Goal: Task Accomplishment & Management: Manage account settings

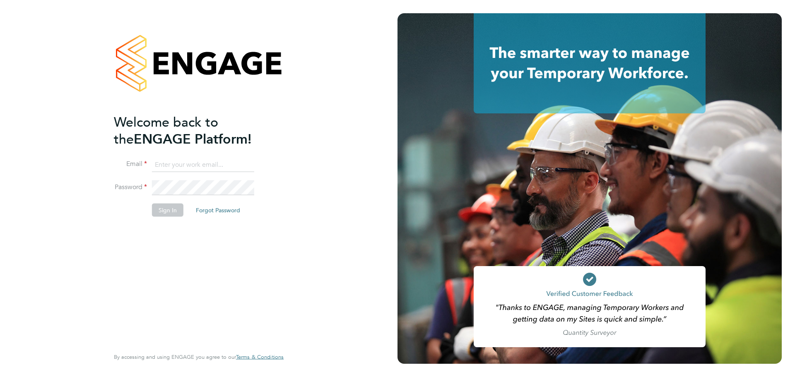
click at [198, 165] on input at bounding box center [203, 164] width 102 height 15
type input "[EMAIL_ADDRESS][PERSON_NAME][DOMAIN_NAME]"
click at [177, 207] on button "Sign In" at bounding box center [167, 210] width 31 height 13
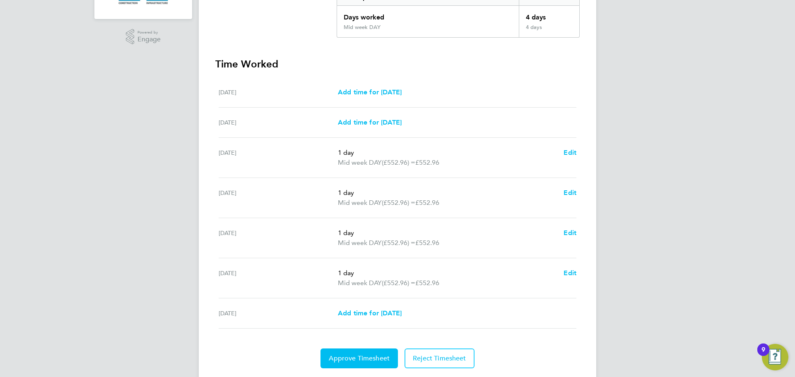
scroll to position [211, 0]
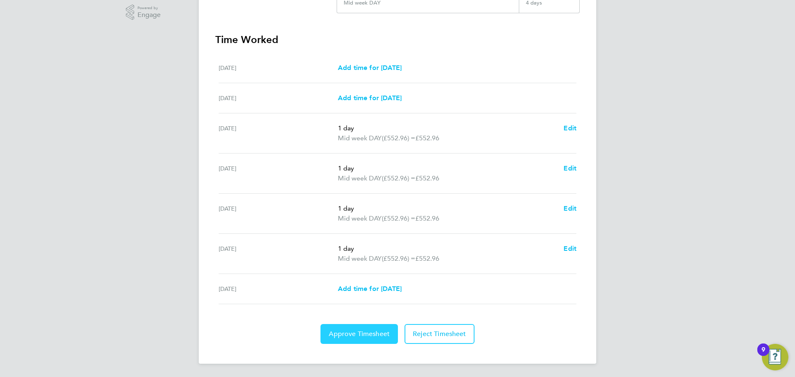
click at [363, 341] on button "Approve Timesheet" at bounding box center [358, 334] width 77 height 20
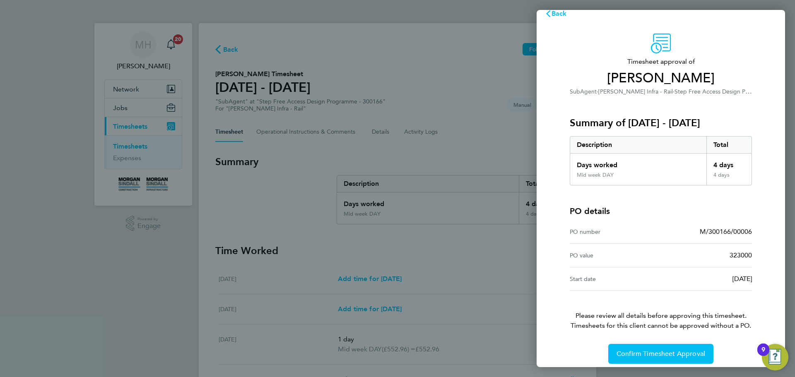
scroll to position [19, 0]
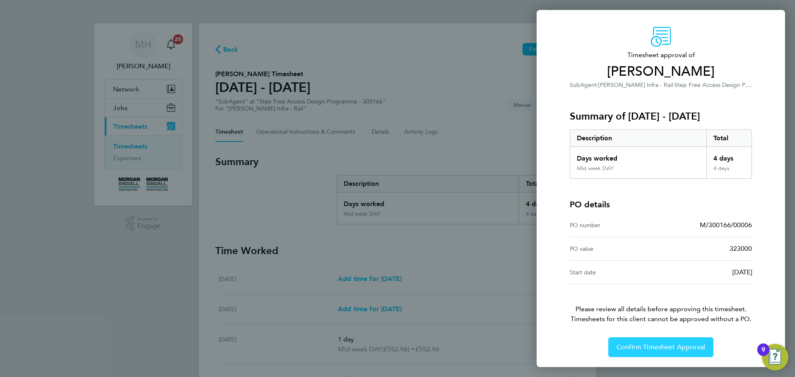
click at [653, 345] on span "Confirm Timesheet Approval" at bounding box center [660, 347] width 89 height 8
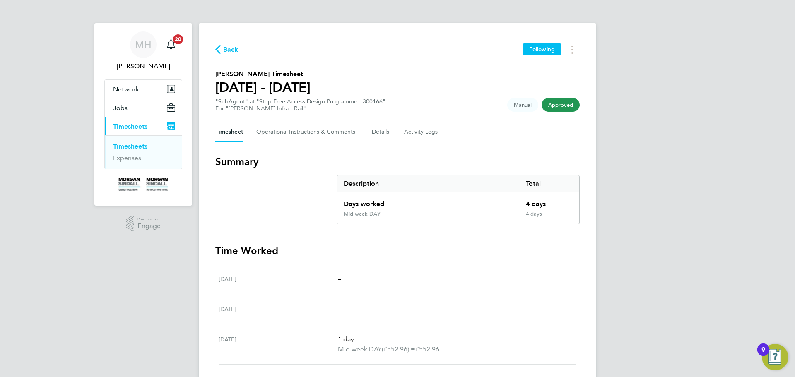
click at [134, 147] on link "Timesheets" at bounding box center [130, 146] width 34 height 8
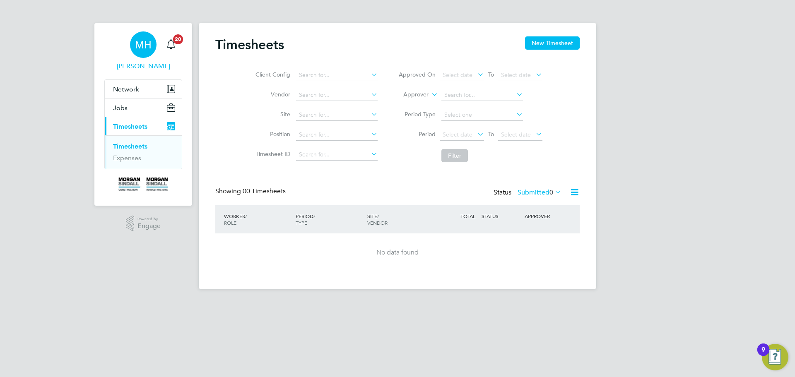
click at [131, 67] on span "Matt Hadden" at bounding box center [143, 66] width 78 height 10
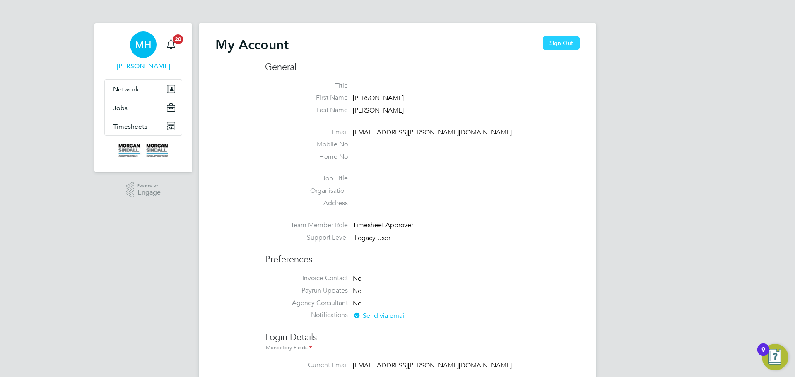
click at [552, 45] on button "Sign Out" at bounding box center [561, 42] width 37 height 13
